Goal: Information Seeking & Learning: Learn about a topic

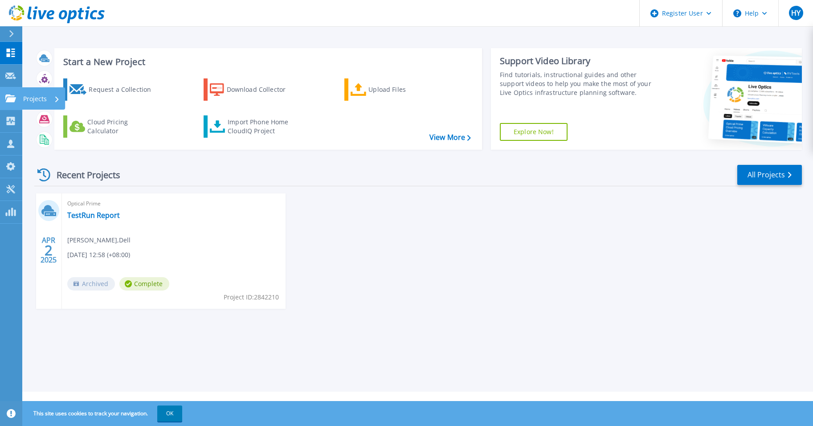
click at [9, 102] on icon at bounding box center [10, 98] width 11 height 8
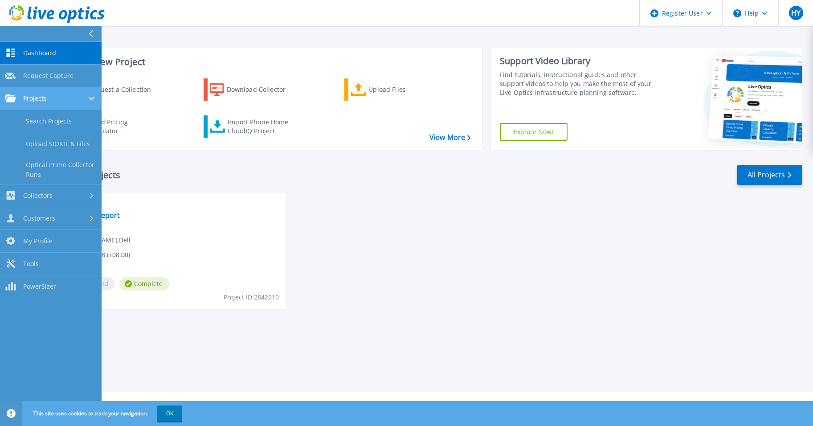
click at [25, 94] on span "Projects" at bounding box center [35, 98] width 24 height 8
click at [26, 99] on span "Projects" at bounding box center [35, 98] width 24 height 8
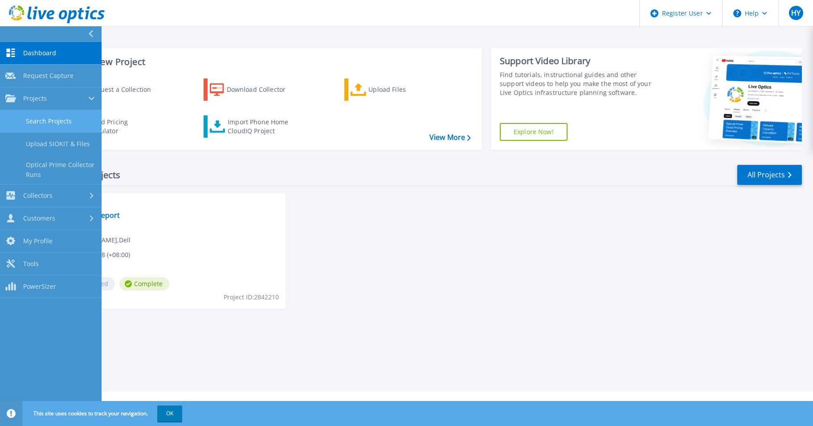
click at [42, 117] on link "Search Projects" at bounding box center [51, 121] width 102 height 23
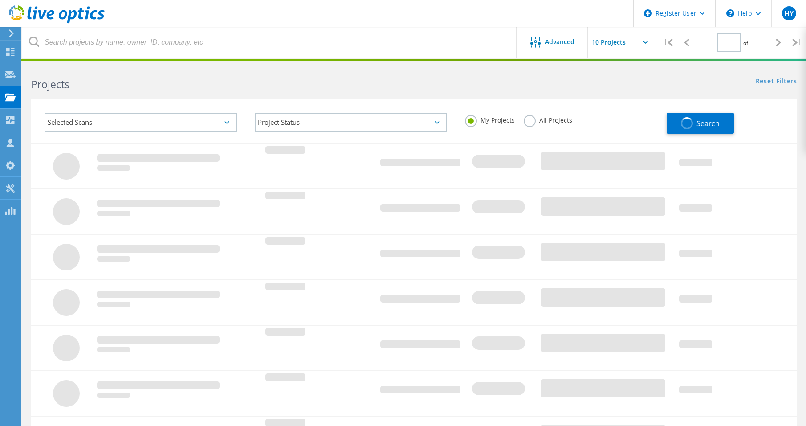
type input "1"
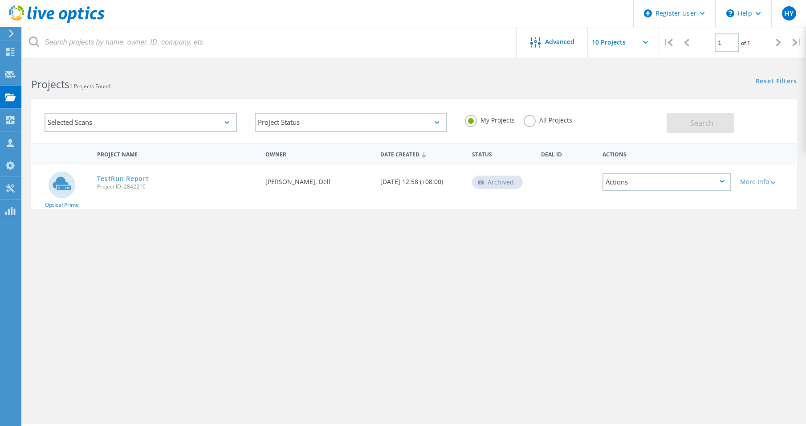
click at [184, 115] on div "Selected Scans" at bounding box center [141, 122] width 192 height 19
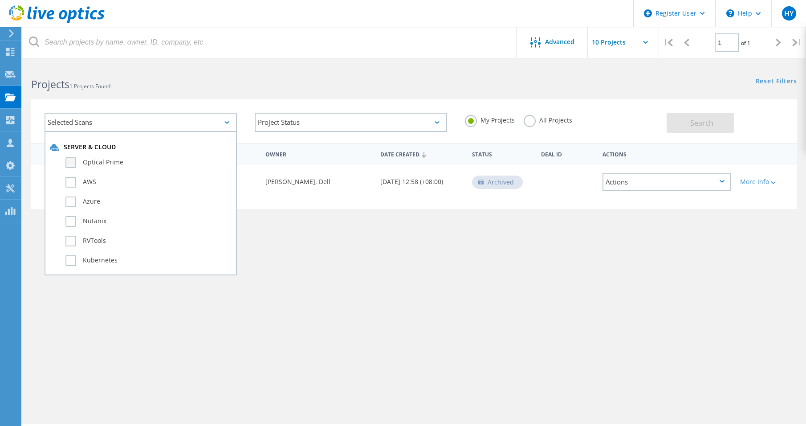
click at [72, 163] on label "Optical Prime" at bounding box center [148, 162] width 166 height 11
click at [0, 0] on input "Optical Prime" at bounding box center [0, 0] width 0 height 0
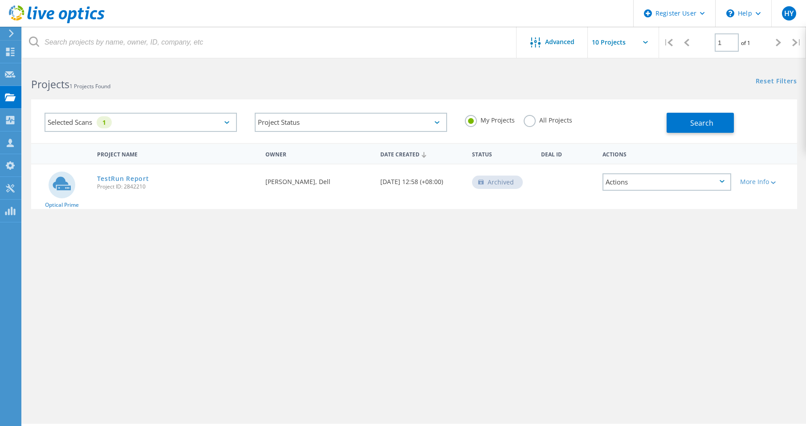
drag, startPoint x: 527, startPoint y: 120, endPoint x: 571, endPoint y: 120, distance: 43.7
click at [527, 120] on label "All Projects" at bounding box center [548, 119] width 49 height 8
click at [0, 0] on input "All Projects" at bounding box center [0, 0] width 0 height 0
click at [680, 121] on button "Search" at bounding box center [700, 123] width 67 height 20
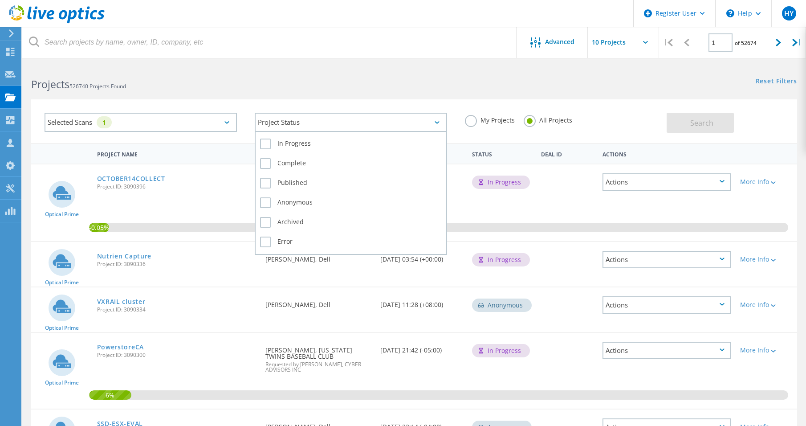
click at [355, 122] on div "Project Status" at bounding box center [351, 122] width 192 height 19
click at [270, 165] on label "Complete" at bounding box center [351, 163] width 182 height 11
click at [0, 0] on input "Complete" at bounding box center [0, 0] width 0 height 0
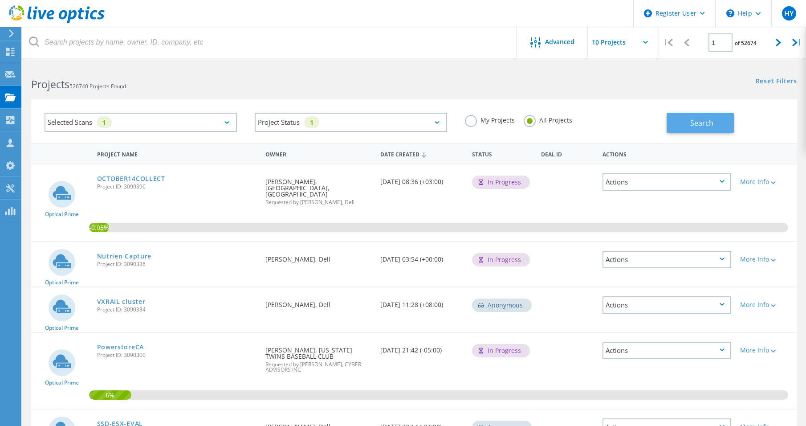
click at [696, 131] on button "Search" at bounding box center [700, 123] width 67 height 20
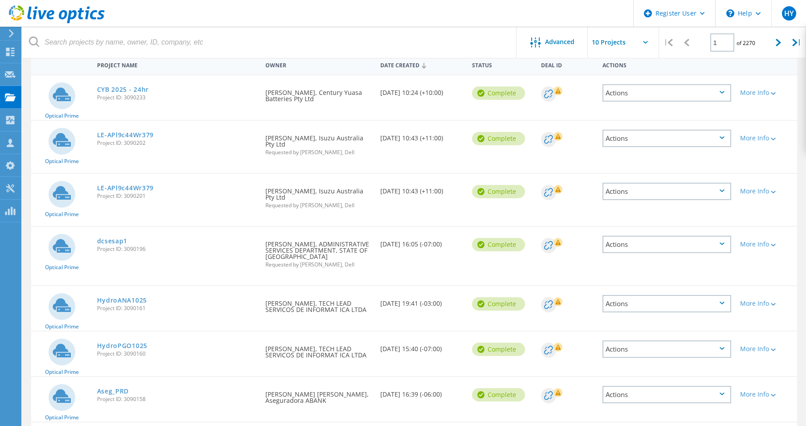
scroll to position [178, 0]
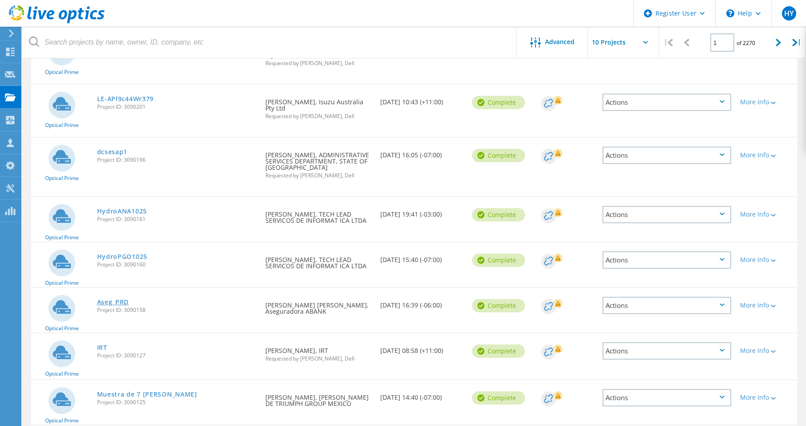
click at [112, 302] on link "Aseg_PRD" at bounding box center [113, 302] width 32 height 6
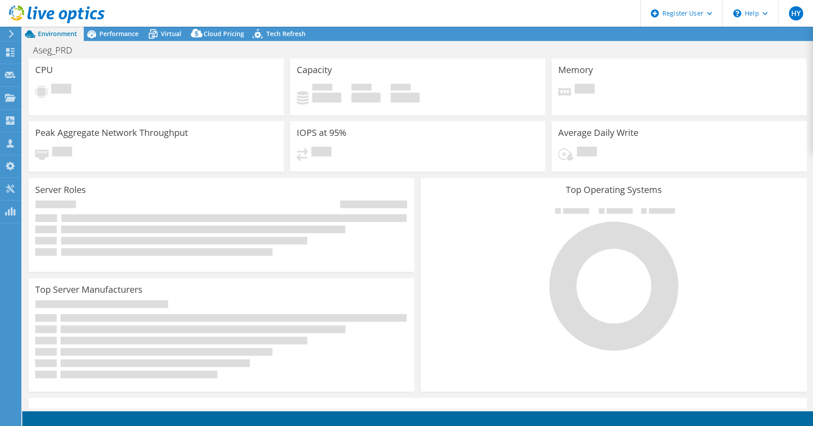
select select "USD"
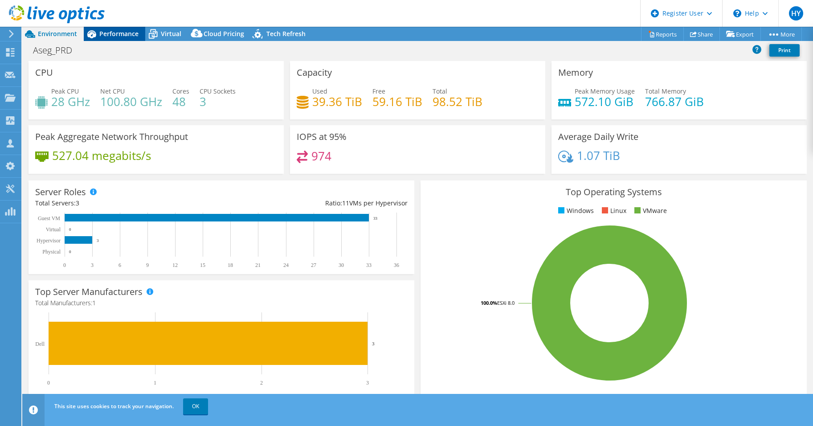
click at [121, 35] on span "Performance" at bounding box center [118, 33] width 39 height 8
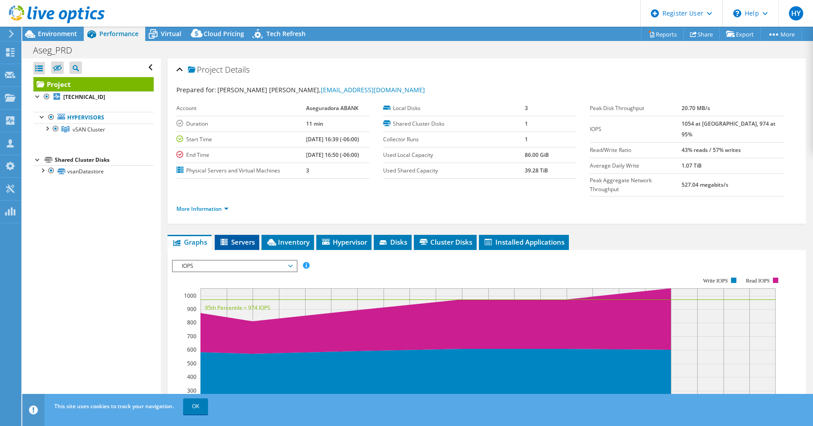
click at [233, 237] on span "Servers" at bounding box center [237, 241] width 36 height 9
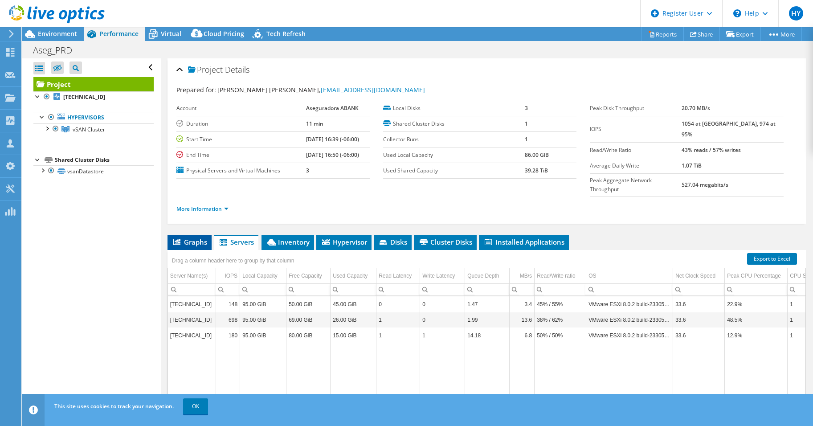
click at [194, 237] on span "Graphs" at bounding box center [189, 241] width 35 height 9
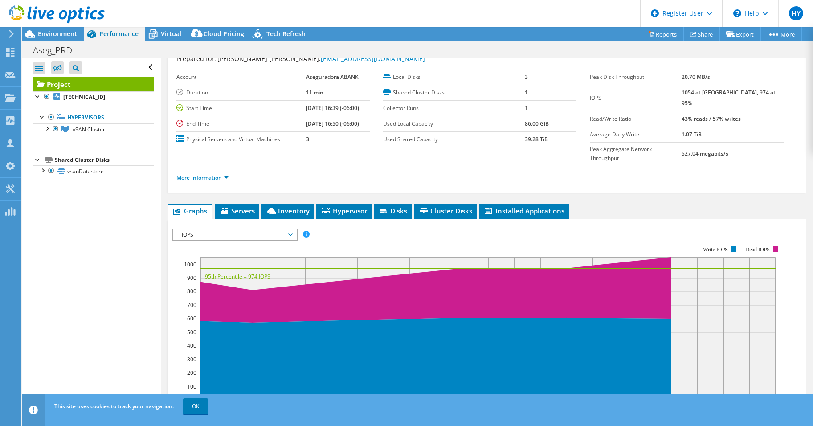
scroll to position [45, 0]
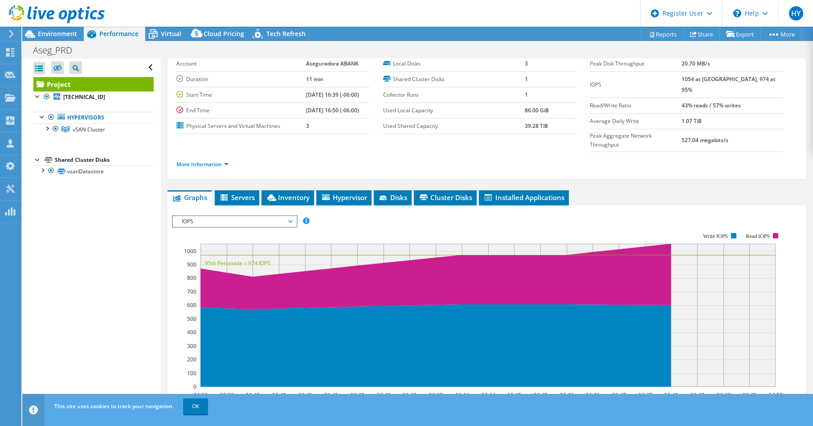
click at [260, 216] on span "IOPS" at bounding box center [234, 221] width 114 height 11
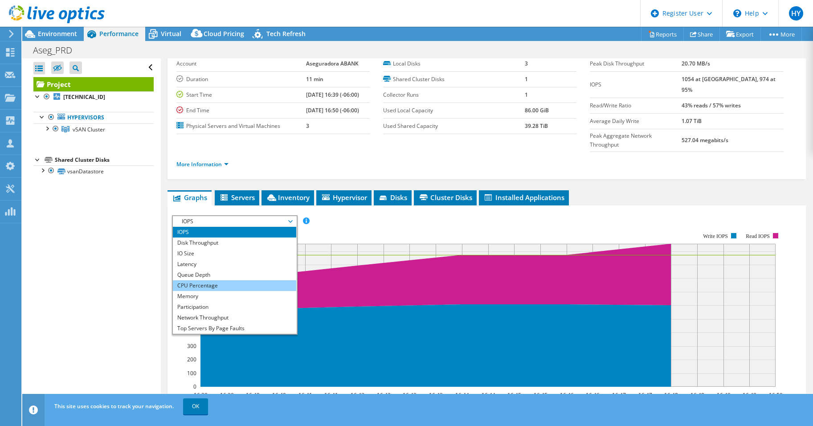
click at [207, 280] on li "CPU Percentage" at bounding box center [234, 285] width 123 height 11
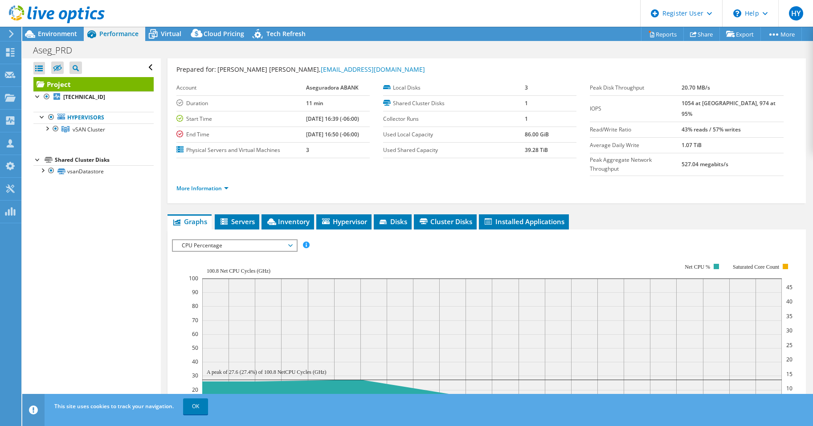
scroll to position [0, 0]
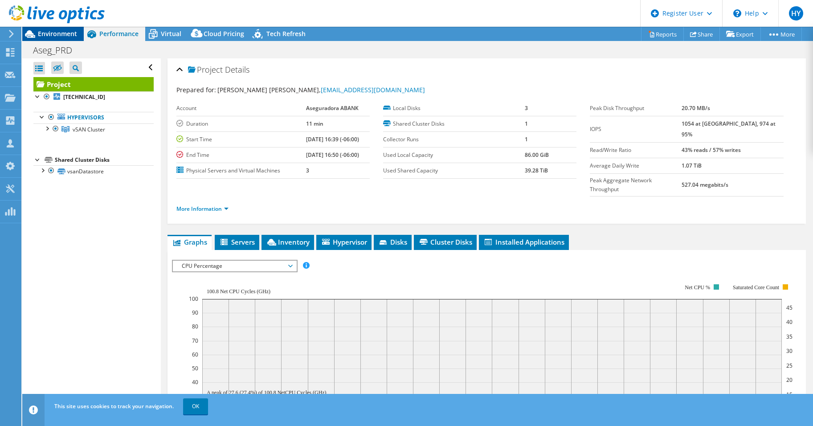
click at [74, 33] on span "Environment" at bounding box center [57, 33] width 39 height 8
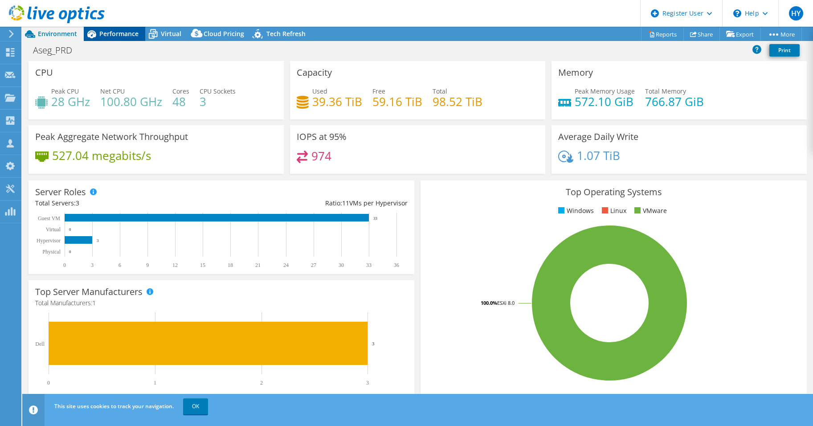
click at [108, 33] on span "Performance" at bounding box center [118, 33] width 39 height 8
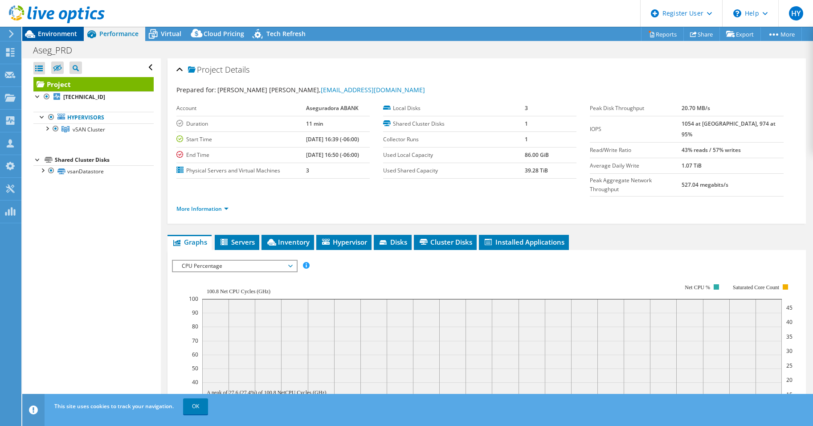
click at [47, 36] on span "Environment" at bounding box center [57, 33] width 39 height 8
